Goal: Information Seeking & Learning: Find specific fact

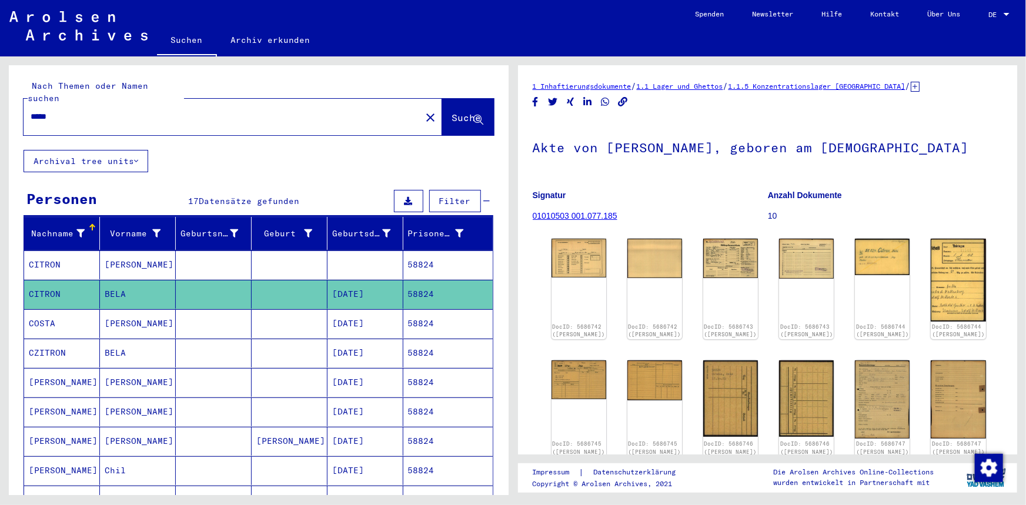
click at [0, 91] on html "Suchen Archiv erkunden Spenden Newsletter Hilfe Kontakt Über Uns Suchen Archiv …" at bounding box center [513, 252] width 1026 height 505
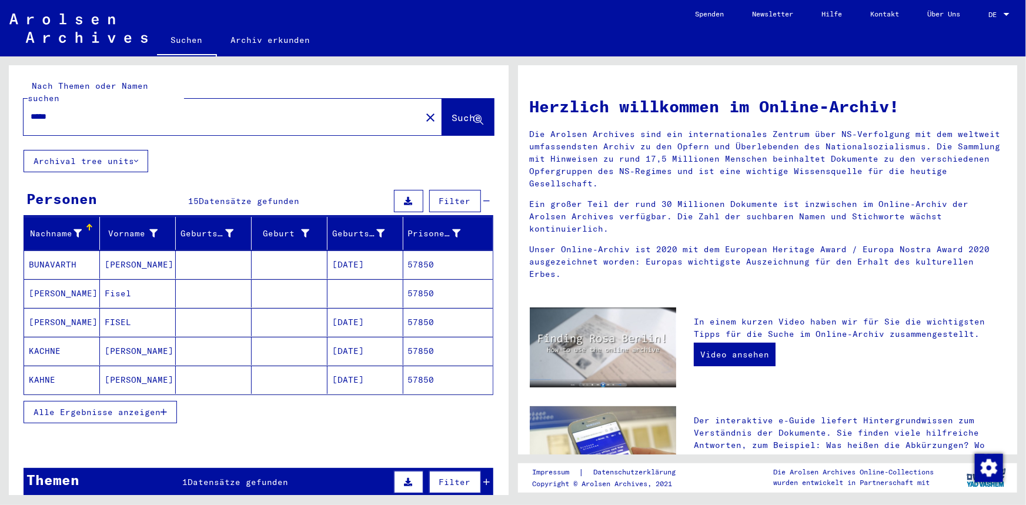
click at [429, 256] on mat-cell "57850" at bounding box center [447, 265] width 89 height 28
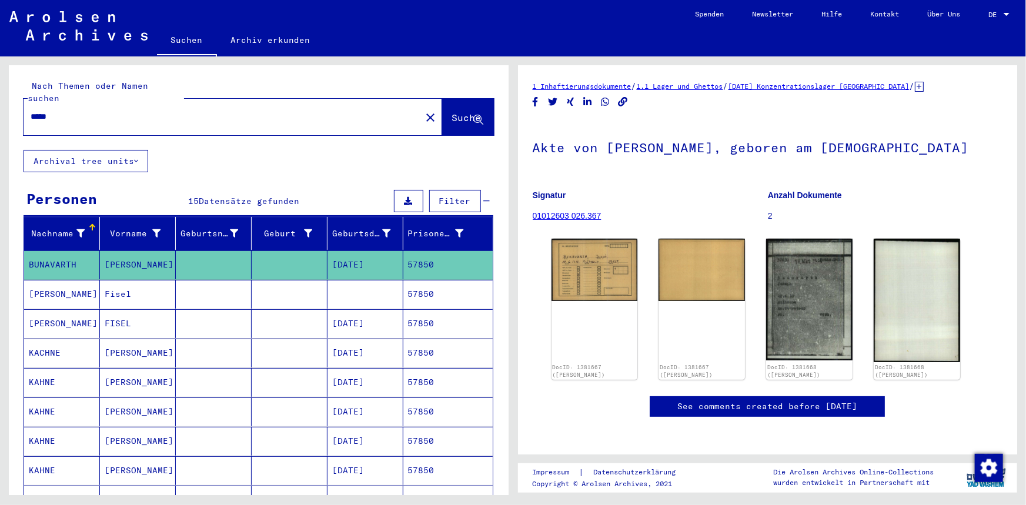
click at [435, 289] on mat-cell "57850" at bounding box center [447, 294] width 89 height 29
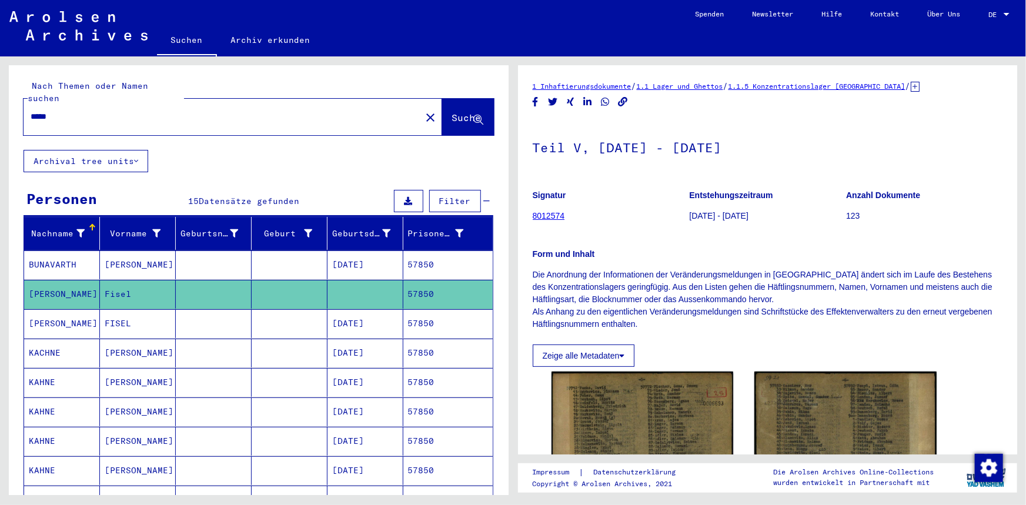
click at [435, 339] on mat-cell "57850" at bounding box center [447, 353] width 89 height 29
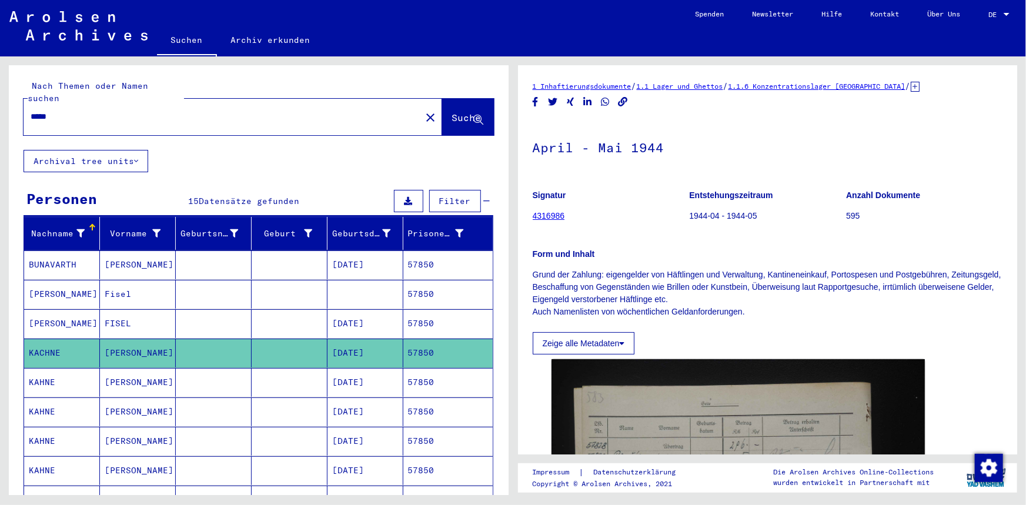
click at [433, 309] on mat-cell "57850" at bounding box center [447, 323] width 89 height 29
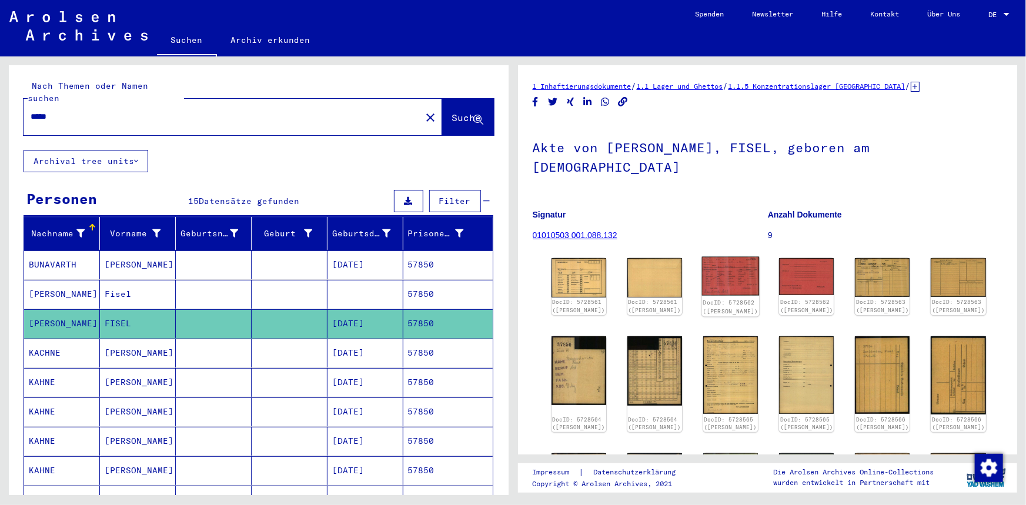
click at [718, 259] on img at bounding box center [731, 276] width 58 height 39
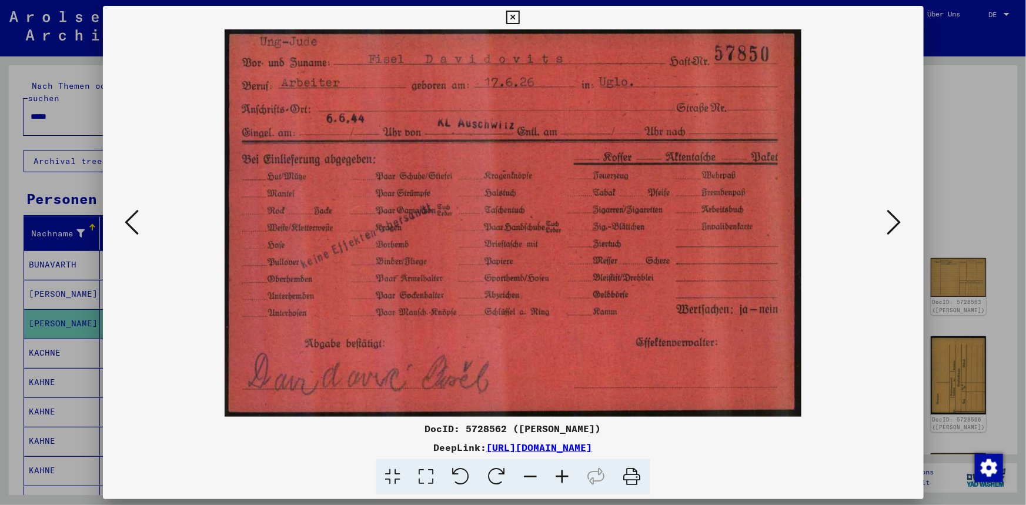
click at [511, 18] on icon at bounding box center [513, 18] width 14 height 14
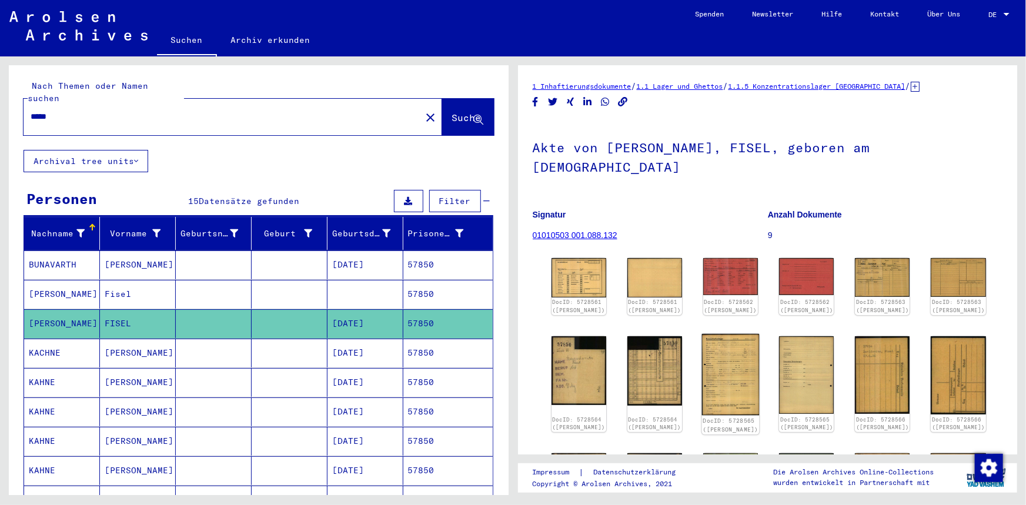
click at [739, 358] on img at bounding box center [731, 375] width 58 height 82
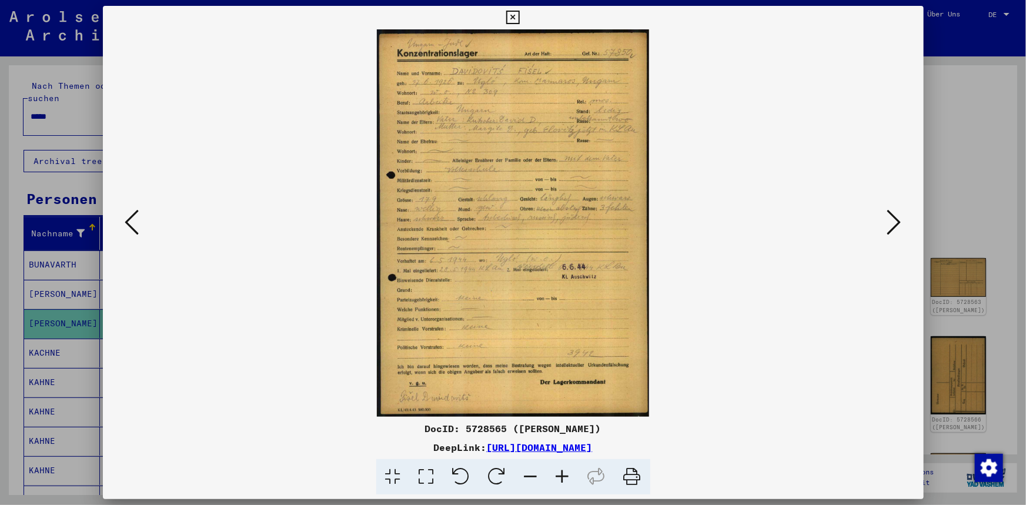
click at [512, 12] on icon at bounding box center [513, 18] width 14 height 14
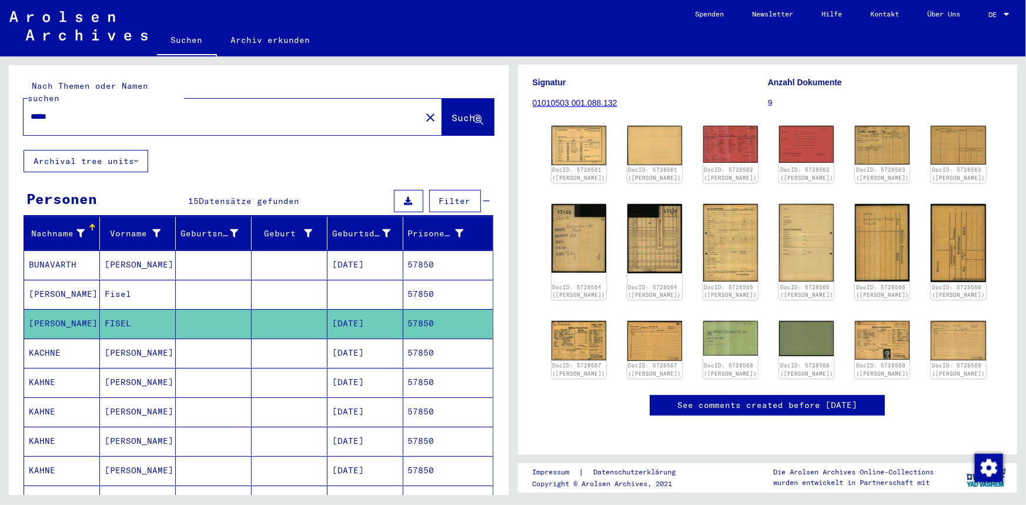
scroll to position [214, 0]
click at [567, 320] on img at bounding box center [579, 340] width 58 height 41
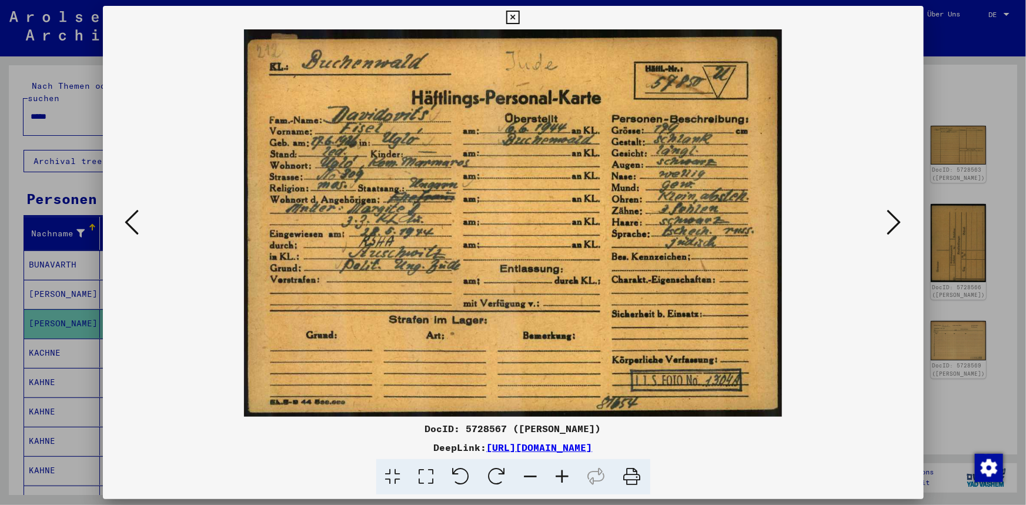
click at [515, 15] on icon at bounding box center [513, 18] width 14 height 14
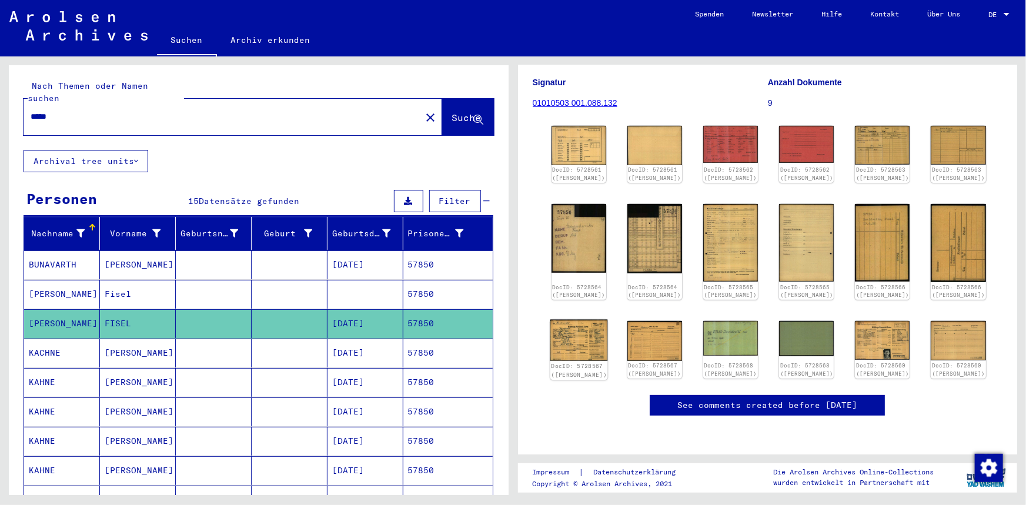
click at [584, 320] on img at bounding box center [579, 340] width 58 height 41
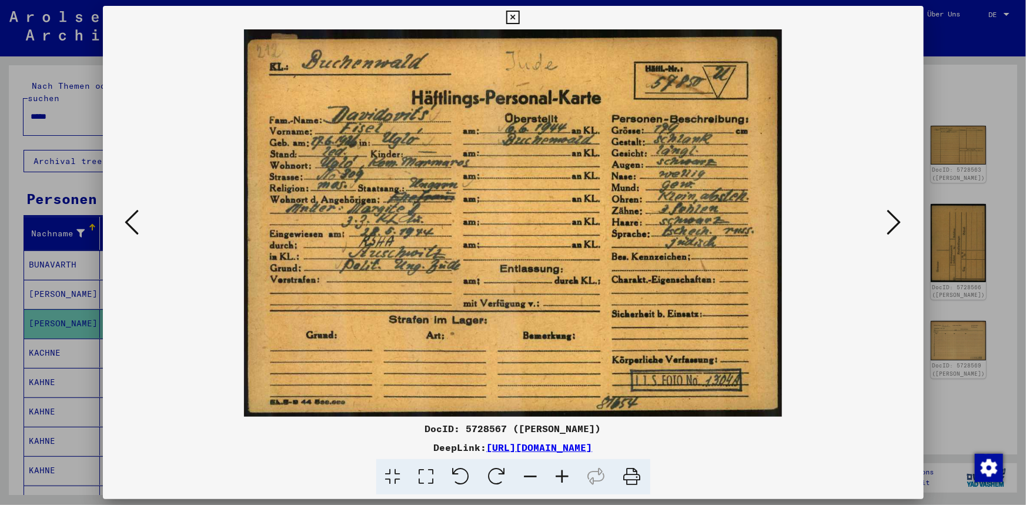
click at [377, 193] on img at bounding box center [513, 223] width 741 height 388
click at [508, 14] on icon at bounding box center [513, 18] width 14 height 14
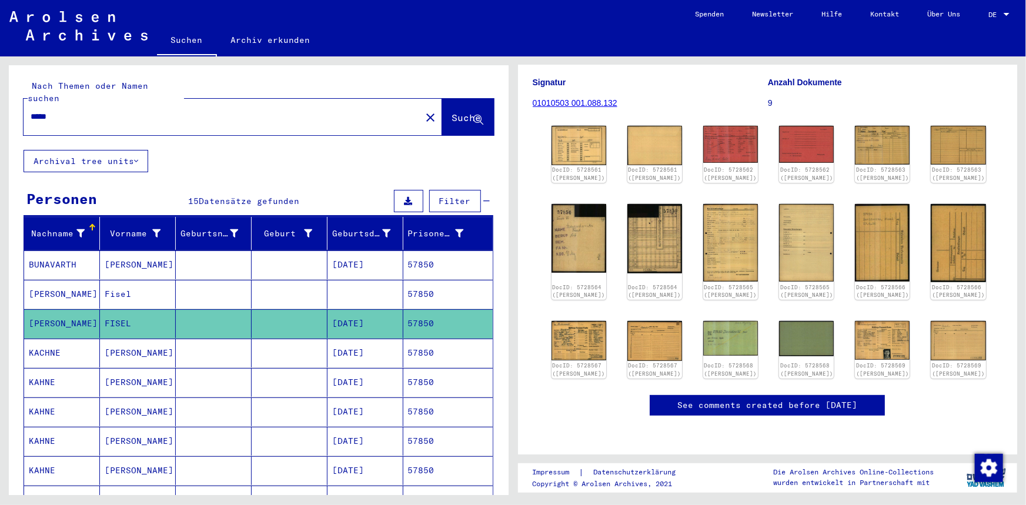
drag, startPoint x: 58, startPoint y: 99, endPoint x: -41, endPoint y: 99, distance: 99.4
click at [0, 99] on html "Suchen Archiv erkunden Spenden Newsletter Hilfe Kontakt Über Uns Suchen Archiv …" at bounding box center [513, 252] width 1026 height 505
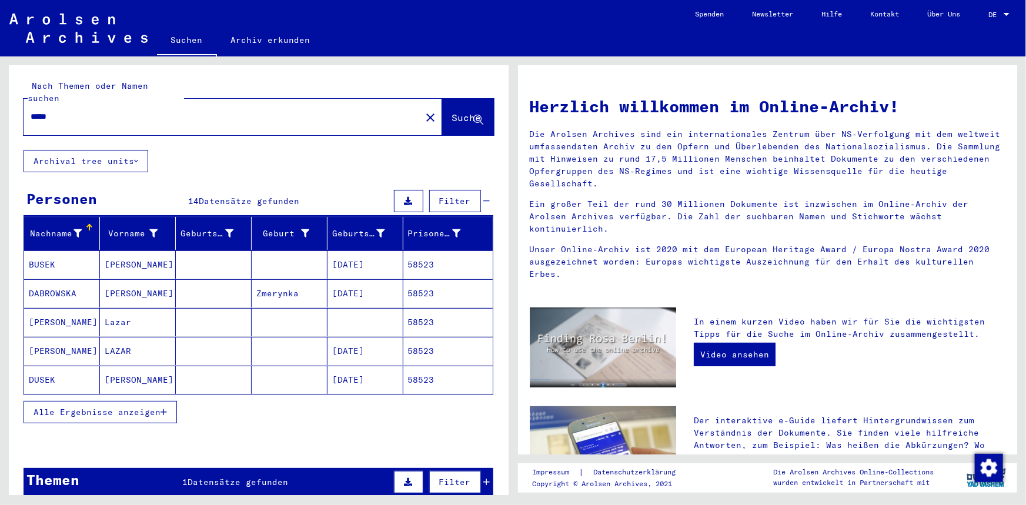
click at [133, 312] on mat-cell "Lazar" at bounding box center [138, 322] width 76 height 28
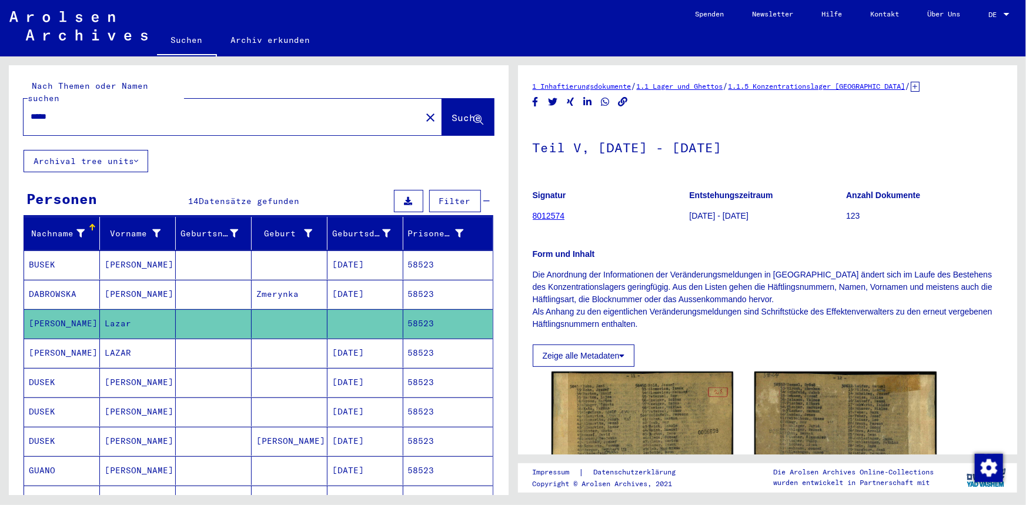
click at [130, 339] on mat-cell "LAZAR" at bounding box center [138, 353] width 76 height 29
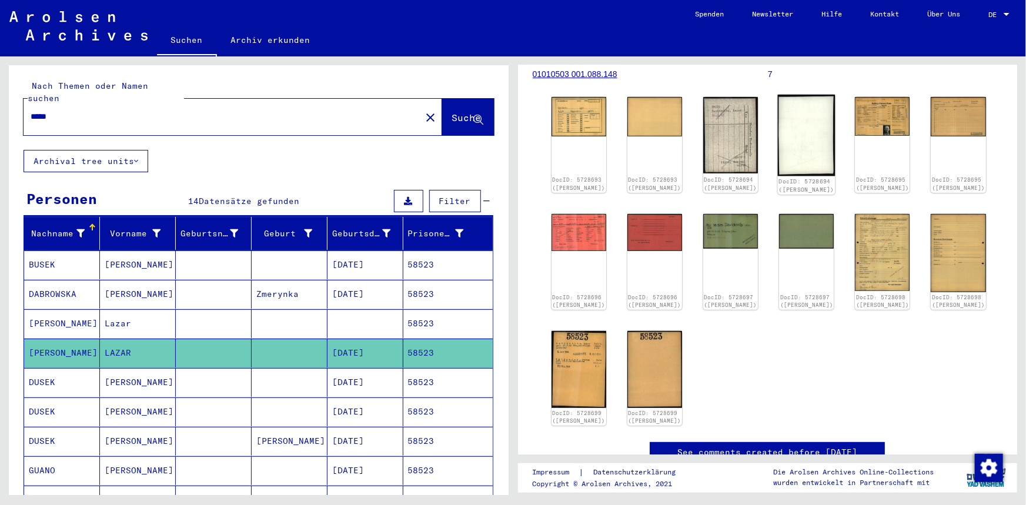
scroll to position [160, 0]
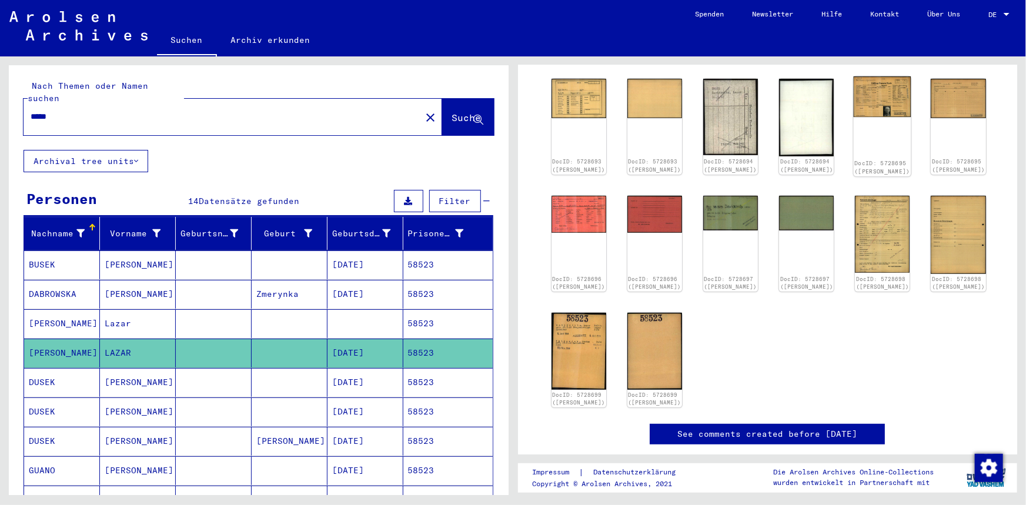
click at [885, 95] on img at bounding box center [883, 96] width 58 height 41
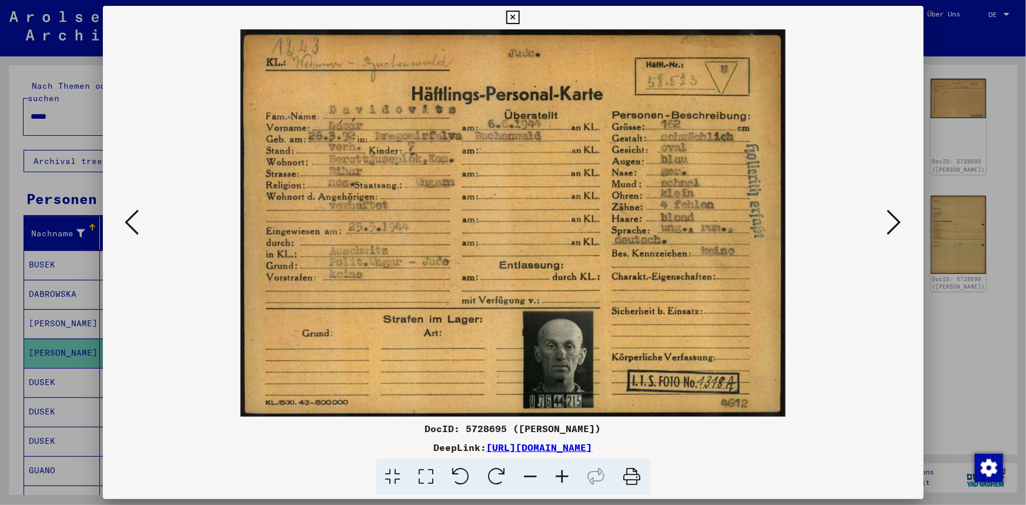
click at [355, 151] on img at bounding box center [513, 223] width 741 height 388
click at [432, 482] on icon at bounding box center [427, 477] width 34 height 36
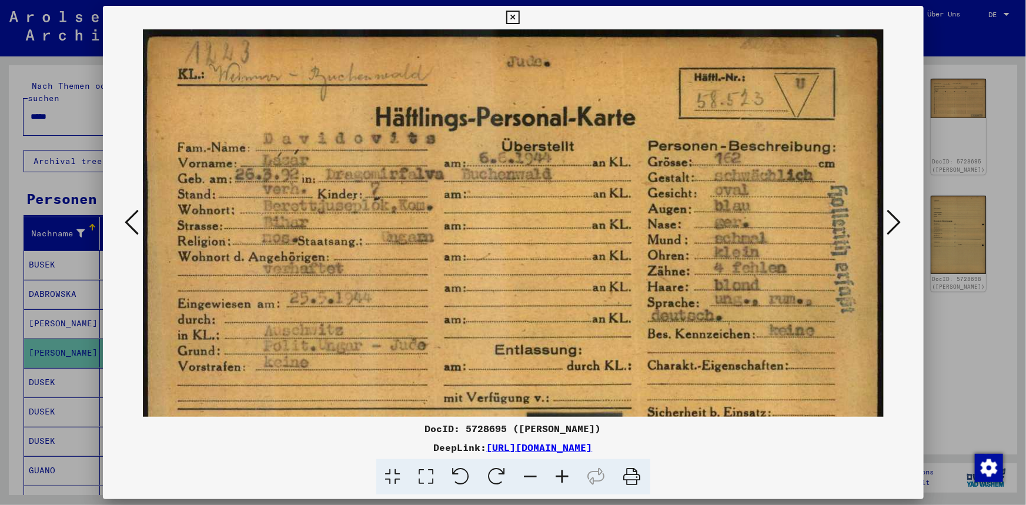
click at [76, 127] on div at bounding box center [513, 252] width 1026 height 505
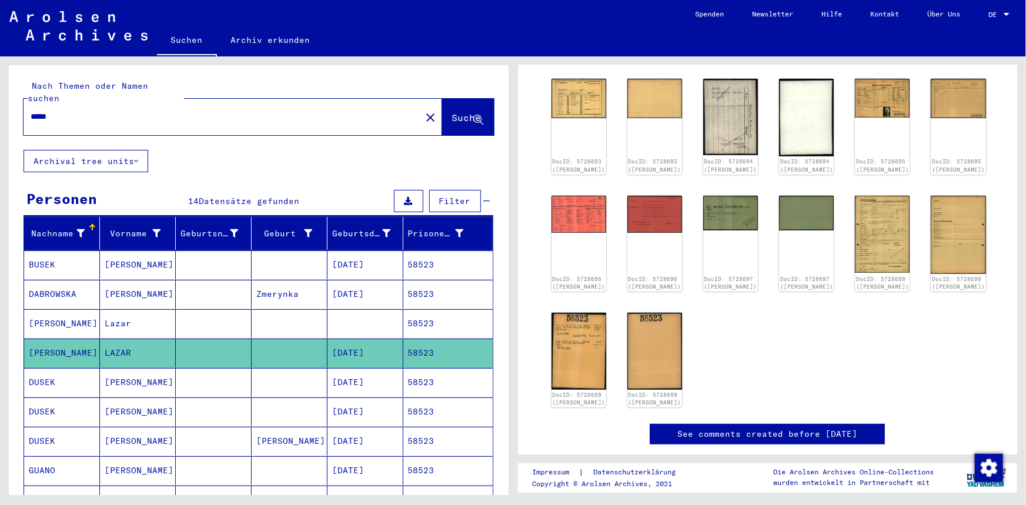
drag, startPoint x: 78, startPoint y: 94, endPoint x: -51, endPoint y: 62, distance: 132.1
click at [0, 62] on html "Suchen Archiv erkunden Spenden Newsletter Hilfe Kontakt Über Uns Suchen Archiv …" at bounding box center [513, 252] width 1026 height 505
click at [98, 111] on input "*****" at bounding box center [222, 117] width 383 height 12
drag, startPoint x: -13, startPoint y: 88, endPoint x: -29, endPoint y: 85, distance: 16.8
click at [0, 85] on html "Suchen Archiv erkunden Spenden Newsletter Hilfe Kontakt Über Uns Suchen Archiv …" at bounding box center [513, 252] width 1026 height 505
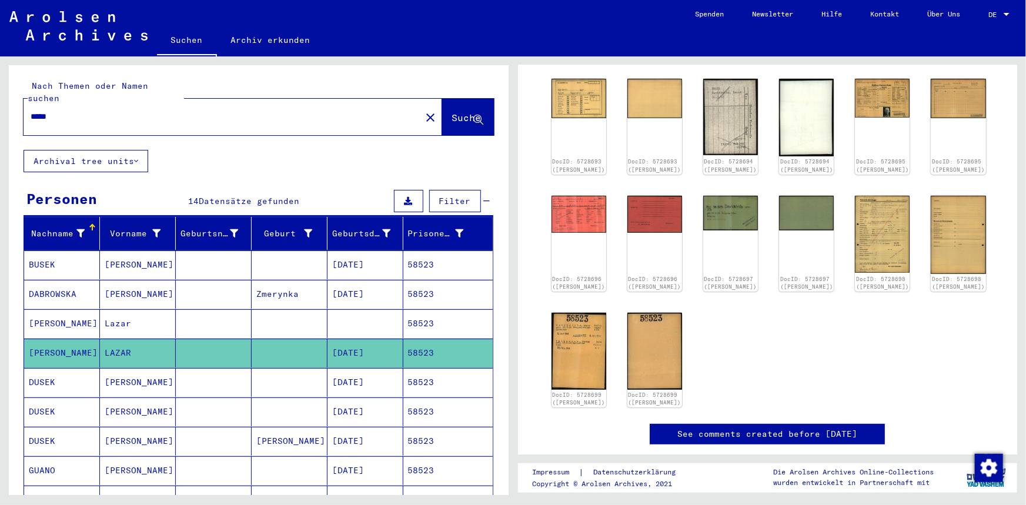
type input "*****"
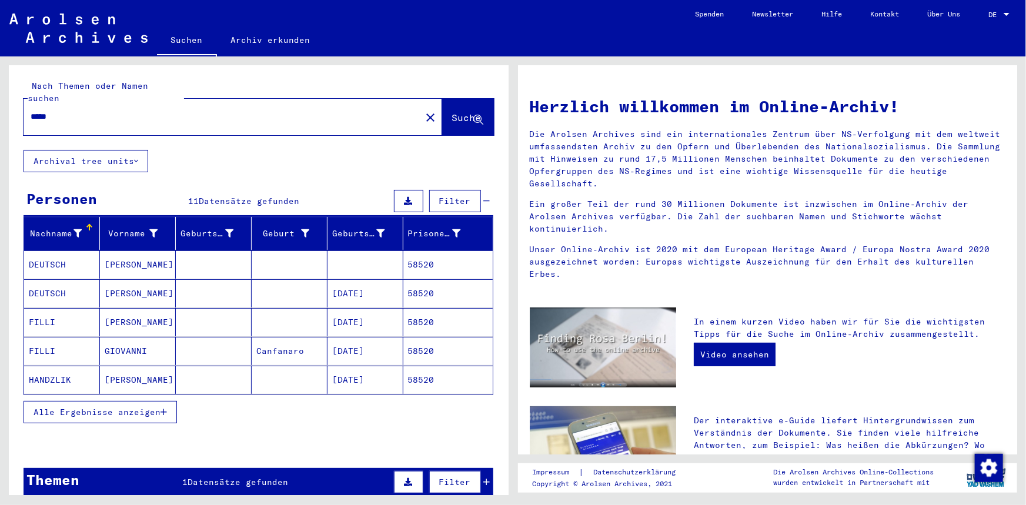
click at [168, 282] on mat-cell "[PERSON_NAME]" at bounding box center [138, 293] width 76 height 28
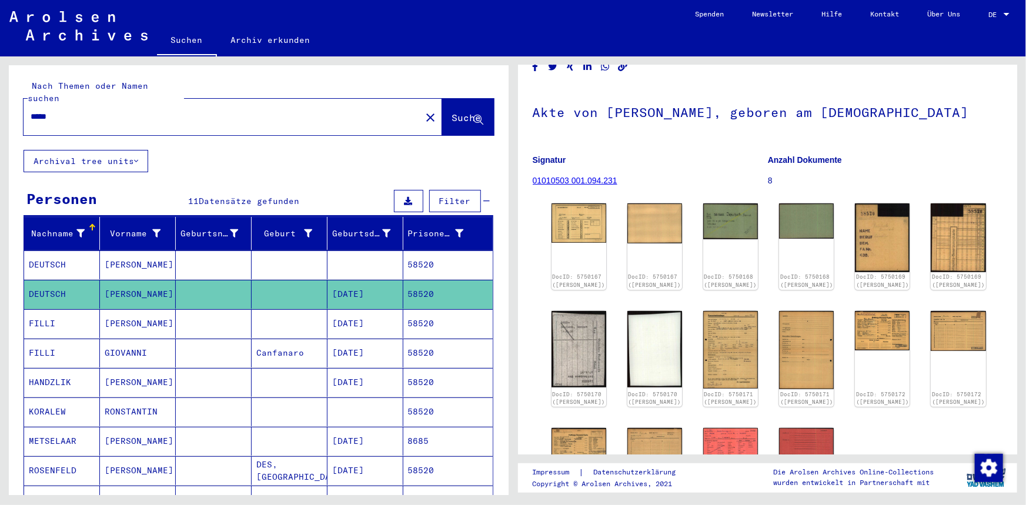
scroll to position [106, 0]
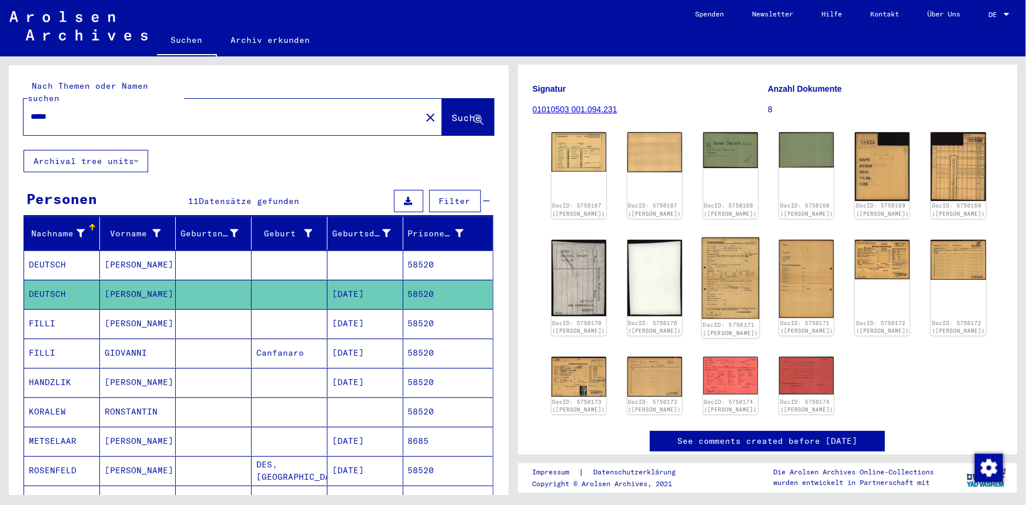
click at [731, 258] on img at bounding box center [731, 279] width 58 height 82
click at [872, 261] on img at bounding box center [883, 259] width 58 height 42
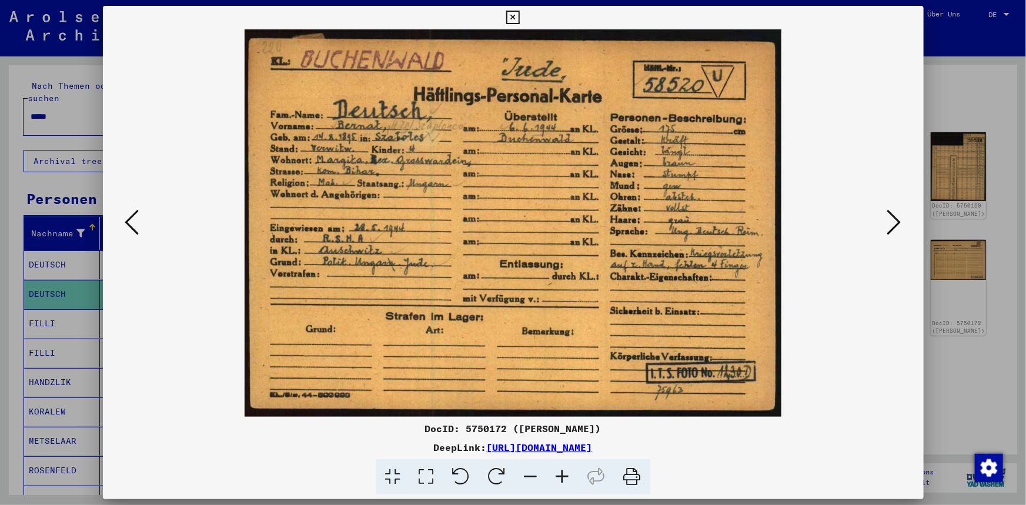
click at [895, 212] on icon at bounding box center [895, 222] width 14 height 28
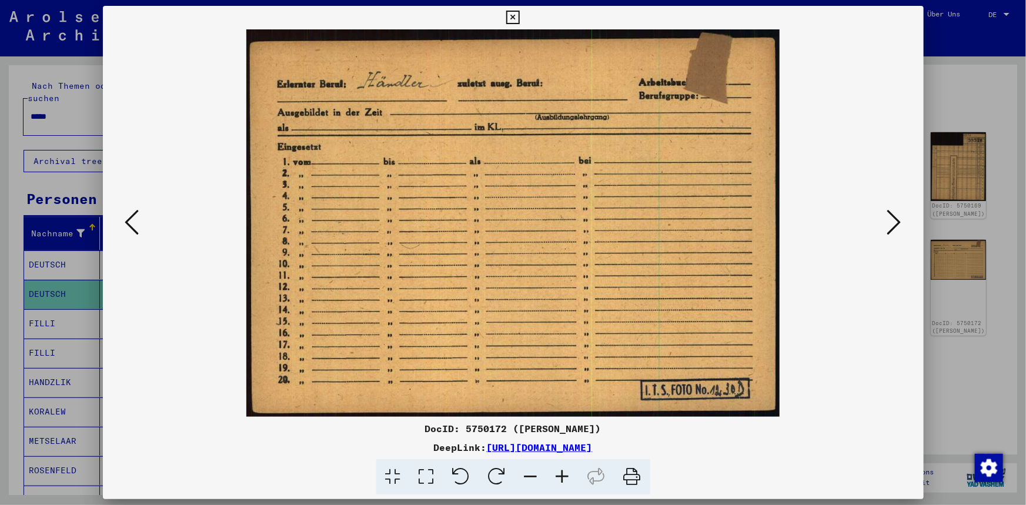
click at [895, 212] on icon at bounding box center [895, 222] width 14 height 28
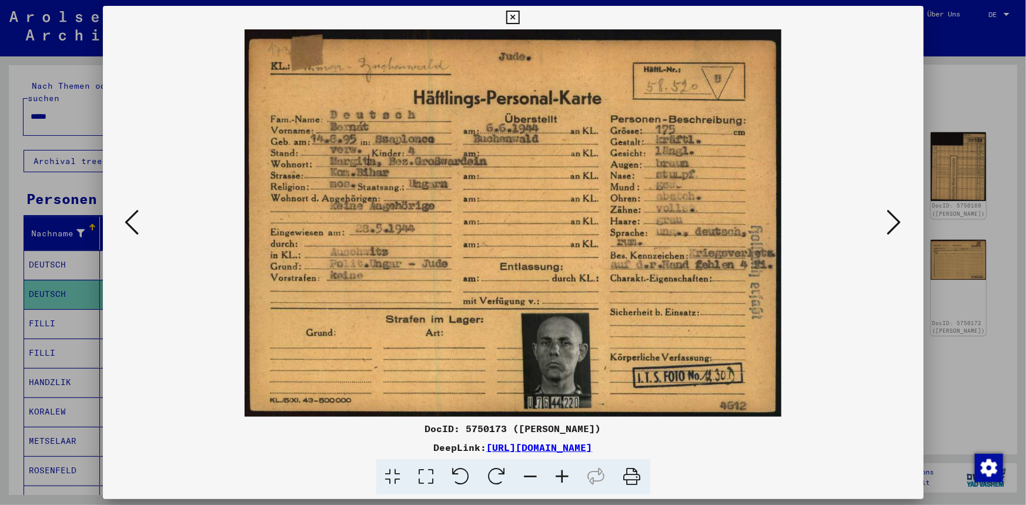
click at [895, 212] on icon at bounding box center [895, 222] width 14 height 28
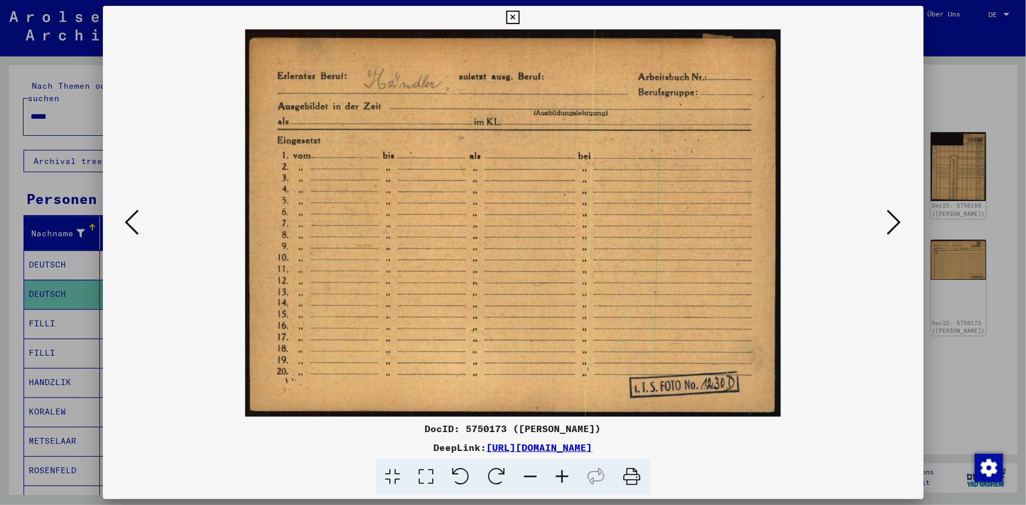
click at [143, 211] on img at bounding box center [513, 223] width 741 height 388
click at [141, 211] on div at bounding box center [513, 223] width 821 height 388
click at [132, 214] on icon at bounding box center [132, 222] width 14 height 28
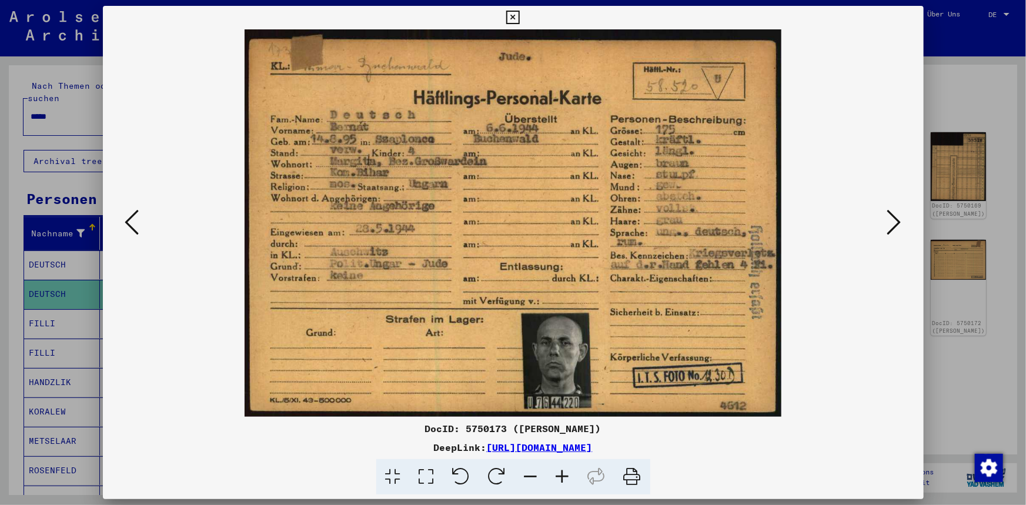
click at [132, 214] on icon at bounding box center [132, 222] width 14 height 28
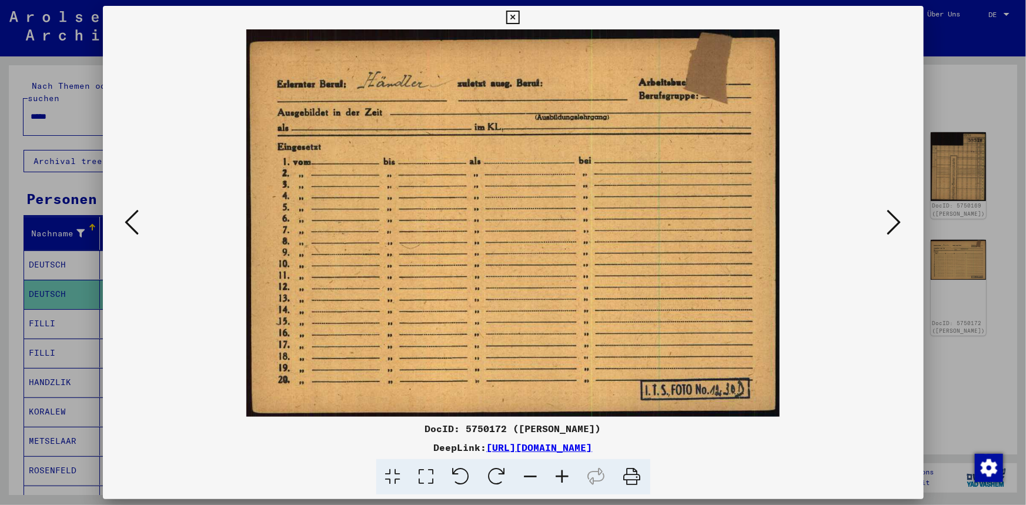
click at [132, 214] on icon at bounding box center [132, 222] width 14 height 28
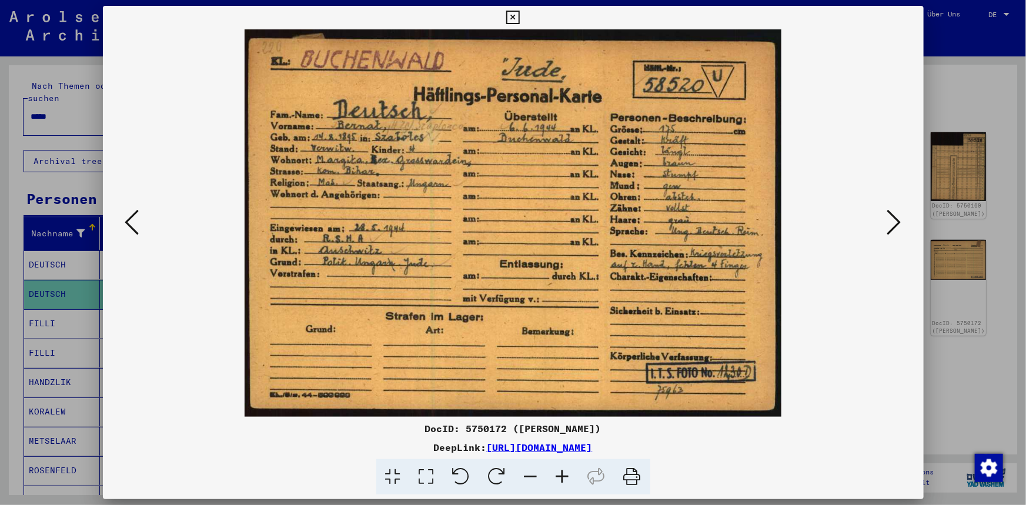
click at [516, 17] on icon at bounding box center [513, 18] width 14 height 14
